Goal: Information Seeking & Learning: Learn about a topic

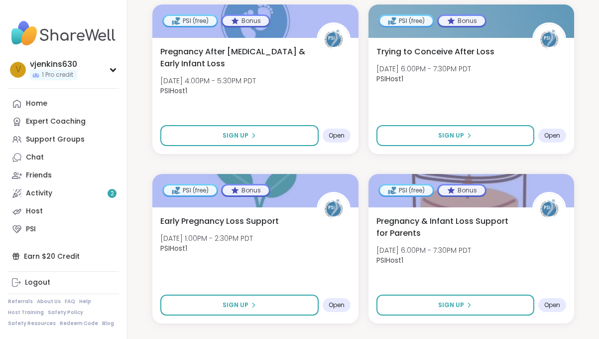
scroll to position [1636, 0]
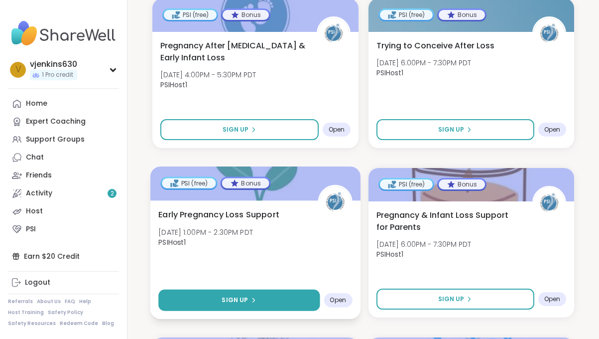
click at [257, 289] on button "Sign Up" at bounding box center [238, 299] width 161 height 21
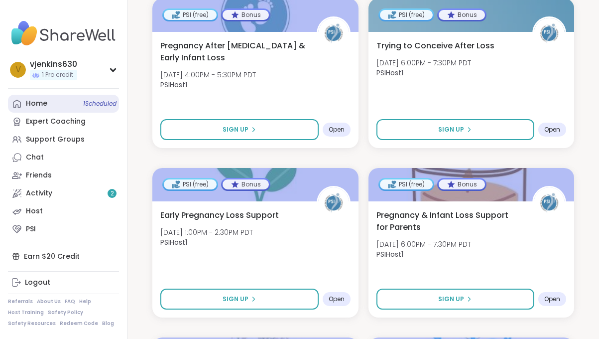
click at [86, 105] on span "1 Scheduled" at bounding box center [99, 104] width 33 height 8
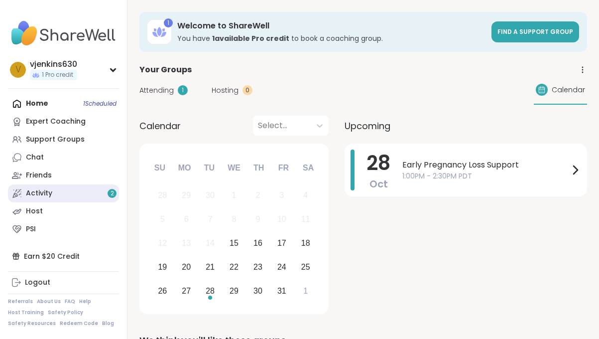
click at [58, 194] on link "Activity 2" at bounding box center [63, 193] width 111 height 18
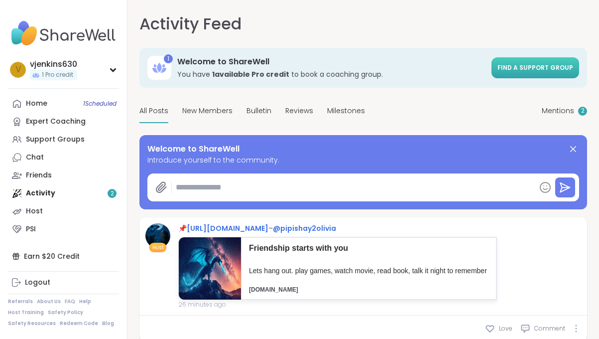
click at [528, 71] on span "Find a support group" at bounding box center [535, 67] width 76 height 8
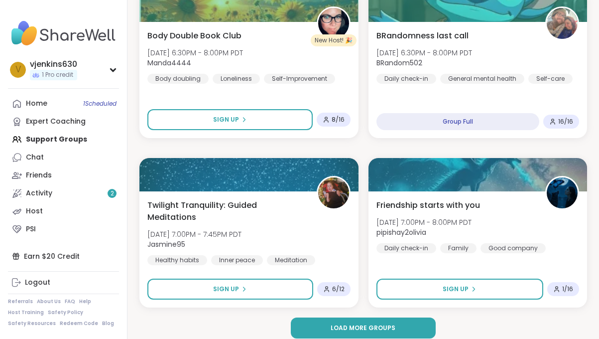
scroll to position [2909, 0]
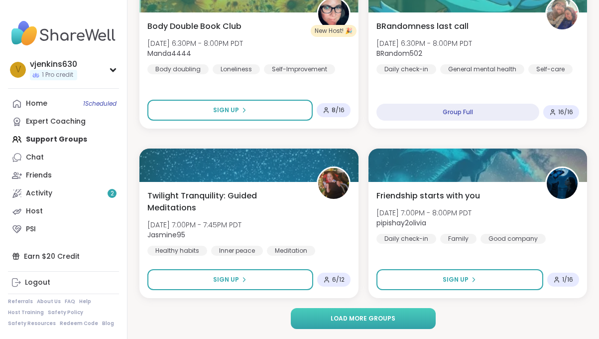
click at [401, 317] on button "Load more groups" at bounding box center [363, 318] width 145 height 21
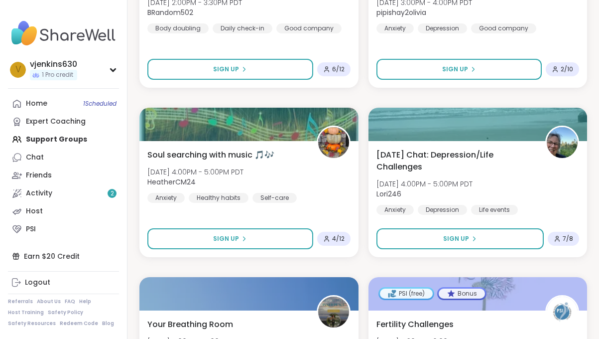
scroll to position [5957, 0]
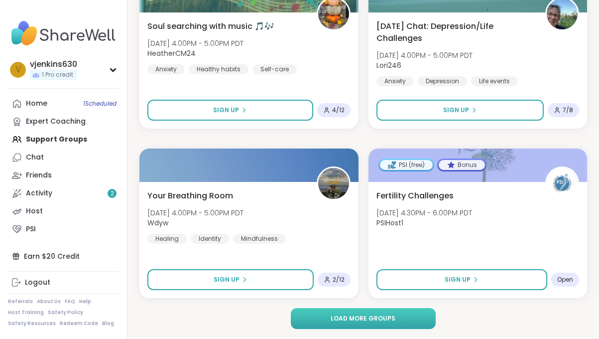
click at [376, 316] on span "Load more groups" at bounding box center [363, 318] width 65 height 9
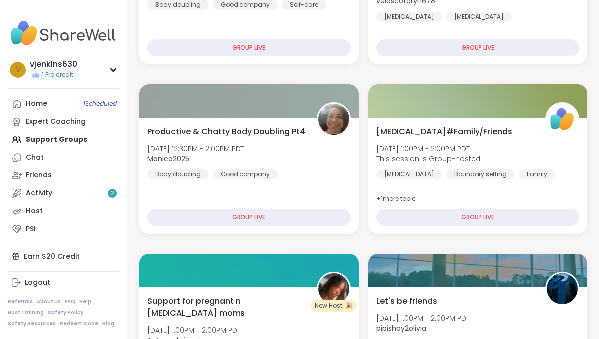
scroll to position [0, 0]
